Goal: Task Accomplishment & Management: Complete application form

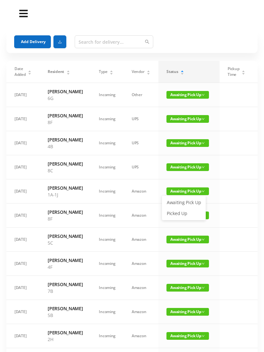
click at [188, 210] on link "Picked Up" at bounding box center [184, 213] width 42 height 10
click at [0, 138] on html "Deliveries Got Feedback? Email Us Now Add Delivery Date Added Resident Type Ven…" at bounding box center [132, 176] width 264 height 352
click at [182, 97] on span "Awaiting Pick Up" at bounding box center [187, 95] width 42 height 8
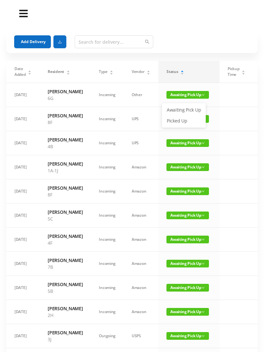
click at [180, 123] on link "Picked Up" at bounding box center [184, 121] width 42 height 10
click at [38, 35] on button "Add Delivery" at bounding box center [32, 41] width 37 height 13
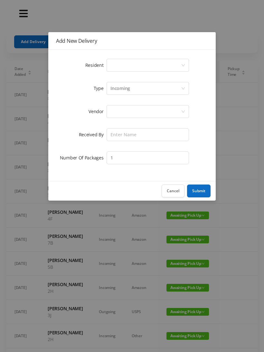
click at [124, 65] on div "Select a person" at bounding box center [145, 65] width 70 height 12
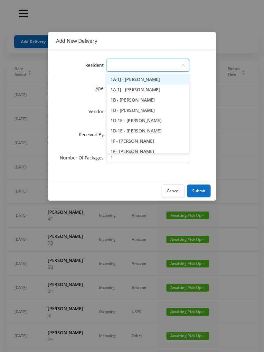
type input "8"
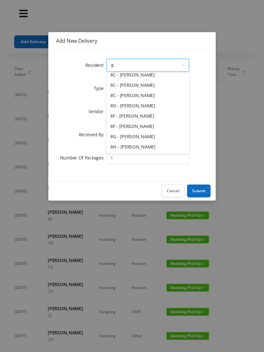
scroll to position [35, 0]
click at [142, 136] on li "8G - [PERSON_NAME]" at bounding box center [147, 136] width 82 height 10
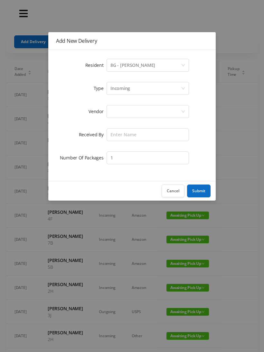
click at [118, 111] on div at bounding box center [145, 111] width 70 height 12
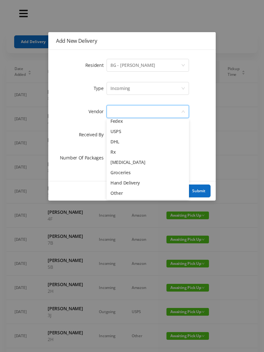
scroll to position [25, 0]
click at [123, 195] on li "Other" at bounding box center [147, 193] width 82 height 10
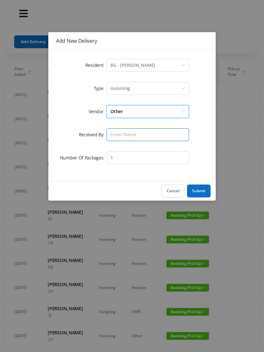
click at [124, 136] on input "text" at bounding box center [147, 134] width 82 height 13
type input "[PERSON_NAME]"
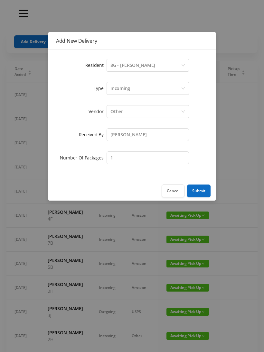
click at [204, 187] on button "Submit" at bounding box center [198, 190] width 23 height 13
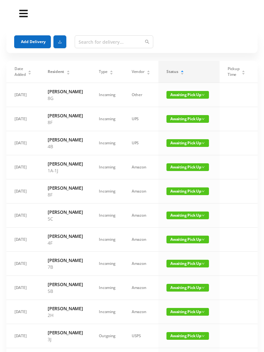
click at [186, 219] on span "Awaiting Pick Up" at bounding box center [187, 215] width 42 height 8
click at [182, 265] on link "Picked Up" at bounding box center [184, 265] width 42 height 10
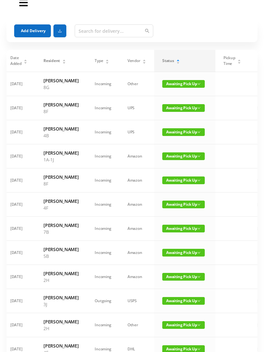
scroll to position [0, 0]
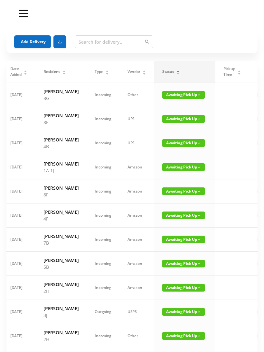
click at [31, 43] on button "Add Delivery" at bounding box center [32, 41] width 37 height 13
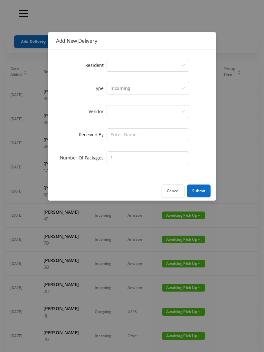
click at [115, 65] on div "Select a person" at bounding box center [145, 65] width 70 height 12
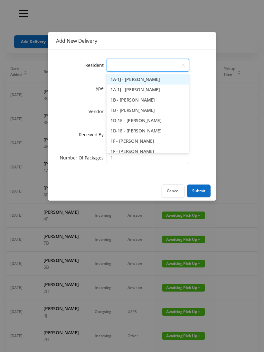
type input "2"
click at [137, 125] on li "2C - [PERSON_NAME]" at bounding box center [147, 120] width 82 height 10
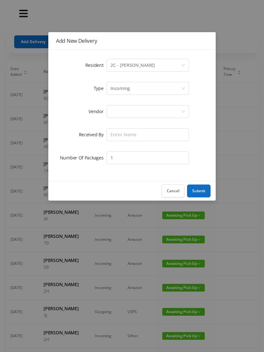
click at [130, 86] on div "Incoming" at bounding box center [145, 88] width 70 height 12
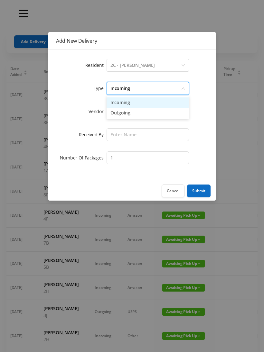
click at [127, 115] on li "Outgoing" at bounding box center [147, 113] width 82 height 10
click at [118, 116] on div at bounding box center [145, 111] width 70 height 12
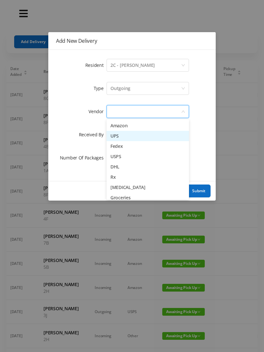
click at [127, 138] on li "UPS" at bounding box center [147, 136] width 82 height 10
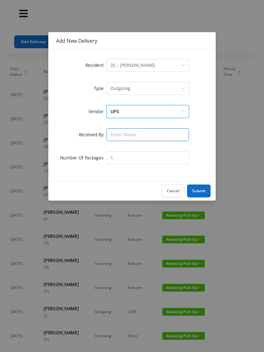
click at [116, 136] on input "text" at bounding box center [147, 134] width 82 height 13
type input "[PERSON_NAME]"
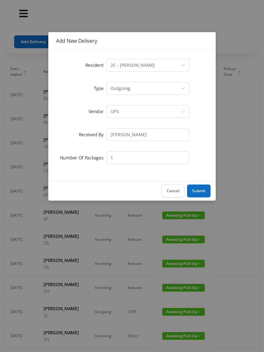
click at [201, 184] on button "Submit" at bounding box center [198, 190] width 23 height 13
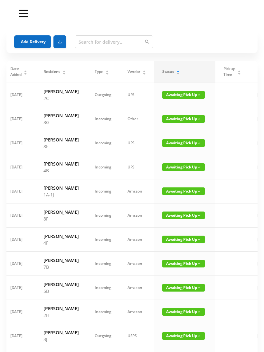
click at [175, 96] on span "Awaiting Pick Up" at bounding box center [183, 95] width 42 height 8
click at [175, 121] on link "Picked Up" at bounding box center [179, 121] width 42 height 10
click at [33, 44] on button "Add Delivery" at bounding box center [32, 41] width 37 height 13
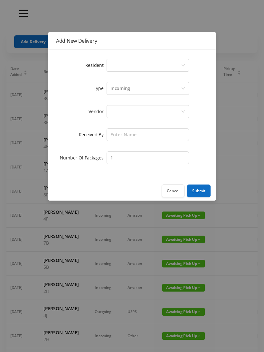
click at [118, 63] on div "Select a person" at bounding box center [145, 65] width 70 height 12
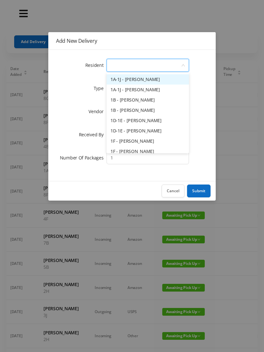
type input "8"
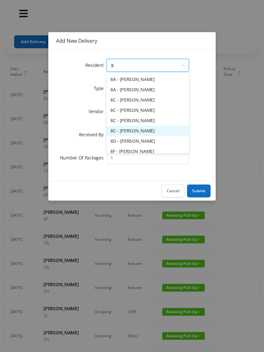
click at [141, 135] on li "8C - [PERSON_NAME]" at bounding box center [147, 131] width 82 height 10
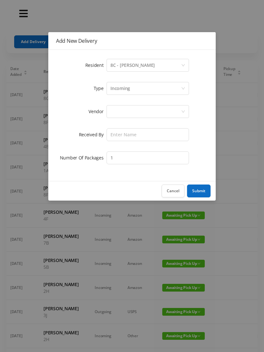
click at [118, 114] on div at bounding box center [145, 111] width 70 height 12
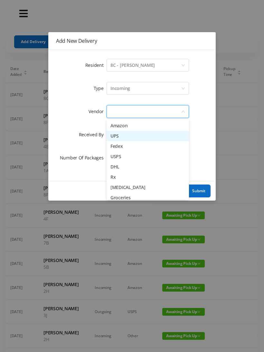
click at [125, 139] on li "UPS" at bounding box center [147, 136] width 82 height 10
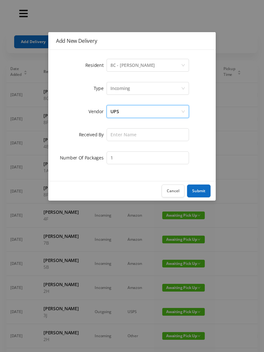
click at [123, 85] on div "Incoming" at bounding box center [120, 88] width 20 height 12
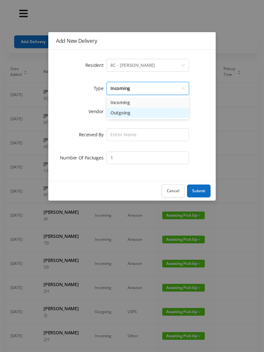
click at [130, 117] on li "Outgoing" at bounding box center [147, 113] width 82 height 10
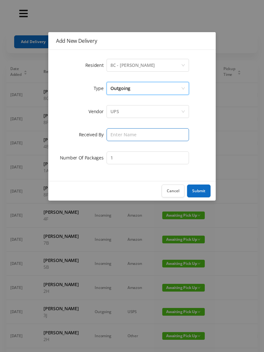
click at [117, 138] on input "text" at bounding box center [147, 134] width 82 height 13
type input "[PERSON_NAME]"
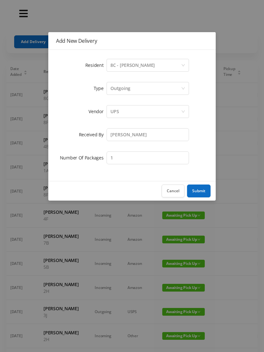
click at [205, 191] on button "Submit" at bounding box center [198, 190] width 23 height 13
